Goal: Transaction & Acquisition: Book appointment/travel/reservation

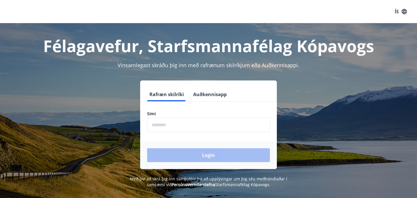
click at [164, 126] on input "phone" at bounding box center [208, 125] width 123 height 14
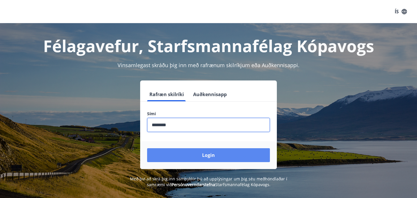
type input "********"
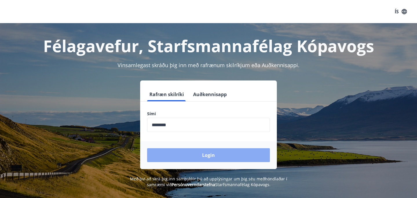
click at [201, 155] on button "Login" at bounding box center [208, 155] width 123 height 14
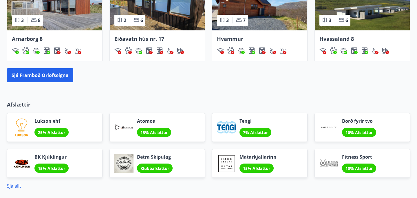
scroll to position [426, 0]
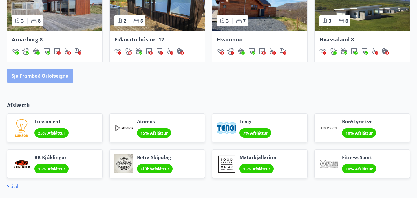
click at [64, 78] on button "Sjá framboð orlofseigna" at bounding box center [40, 76] width 66 height 14
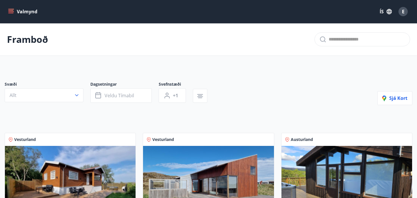
click at [25, 10] on button "Valmynd" at bounding box center [23, 11] width 33 height 10
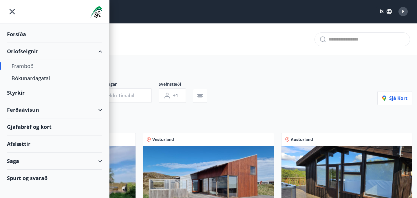
click at [25, 39] on div "Forsíða" at bounding box center [54, 34] width 95 height 17
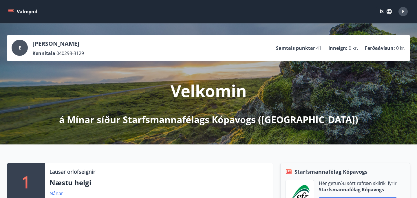
click at [21, 10] on button "Valmynd" at bounding box center [23, 11] width 33 height 10
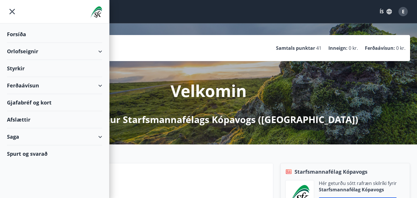
click at [98, 51] on div "Orlofseignir" at bounding box center [54, 51] width 95 height 17
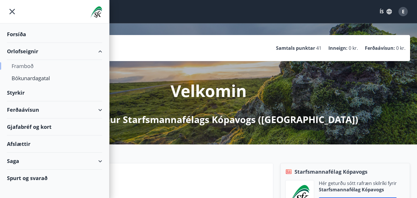
click at [26, 67] on div "Framboð" at bounding box center [55, 66] width 86 height 12
